Goal: Use online tool/utility: Utilize a website feature to perform a specific function

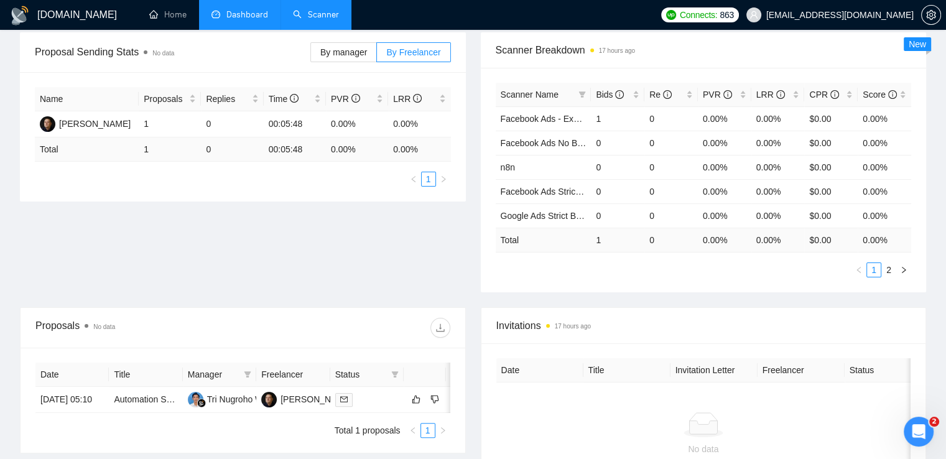
click at [314, 18] on link "Scanner" at bounding box center [316, 14] width 46 height 11
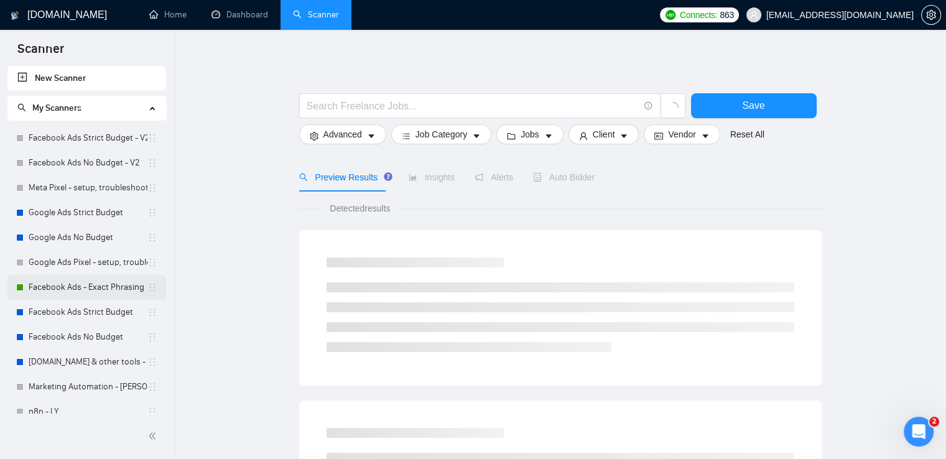
click at [91, 287] on link "Facebook Ads - Exact Phrasing" at bounding box center [88, 287] width 119 height 25
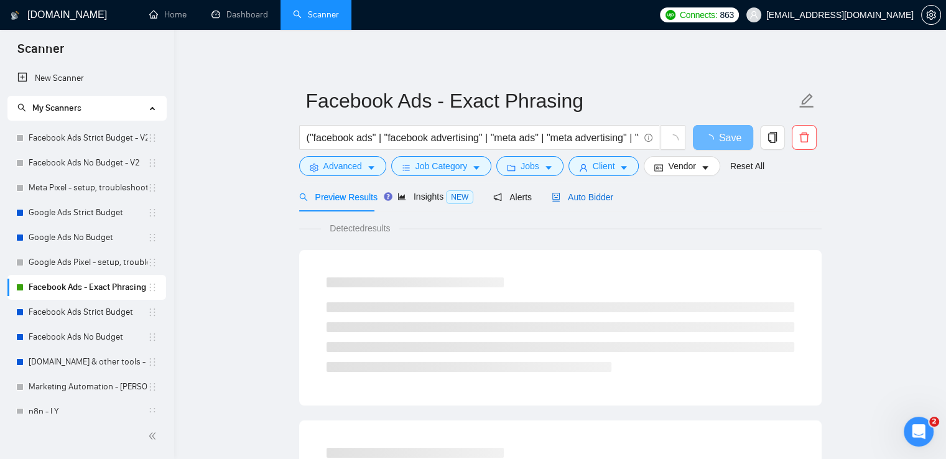
click at [590, 195] on span "Auto Bidder" at bounding box center [583, 197] width 62 height 10
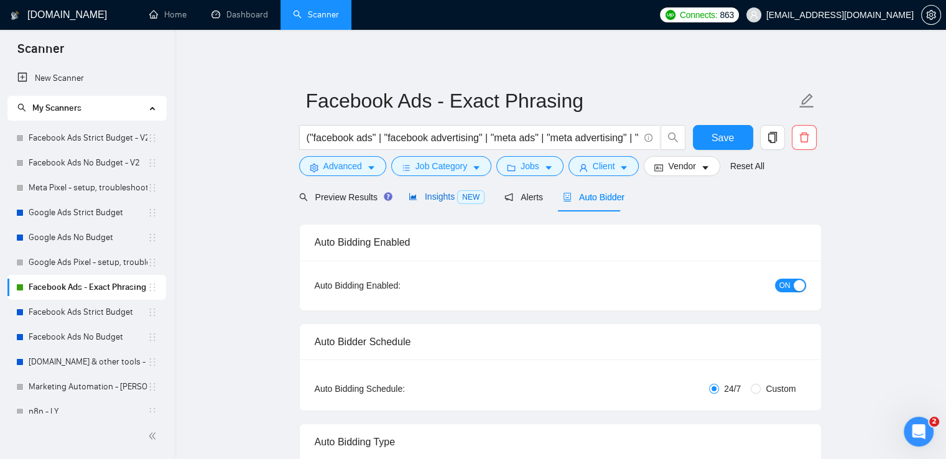
click at [444, 200] on span "Insights NEW" at bounding box center [447, 197] width 76 height 10
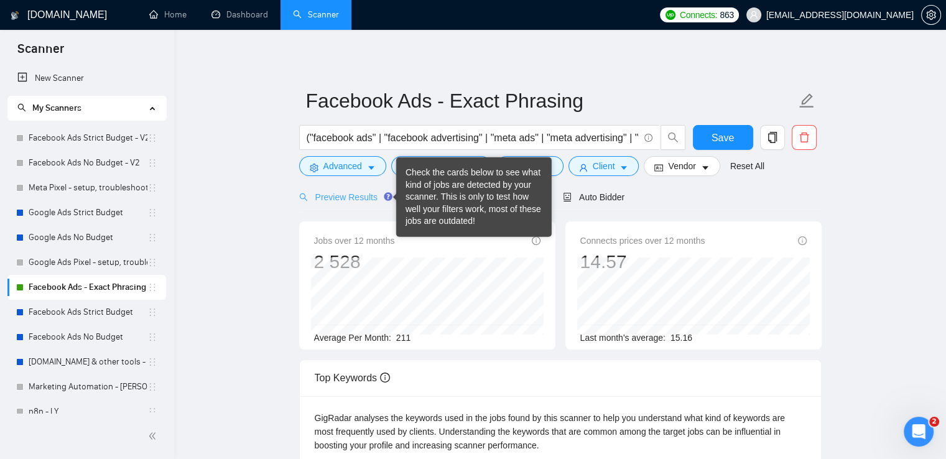
click at [338, 190] on div "Preview Results" at bounding box center [344, 196] width 90 height 29
